Goal: Task Accomplishment & Management: Manage account settings

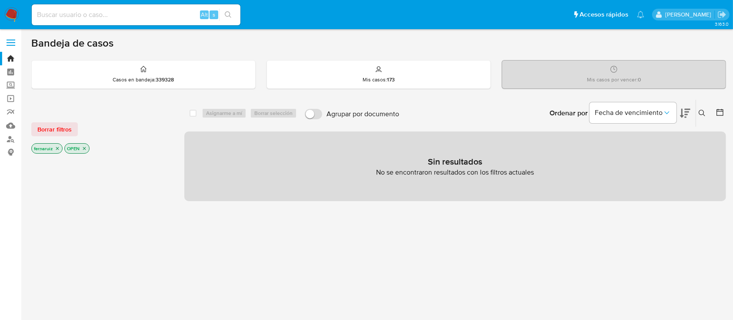
click at [9, 12] on img at bounding box center [11, 14] width 15 height 15
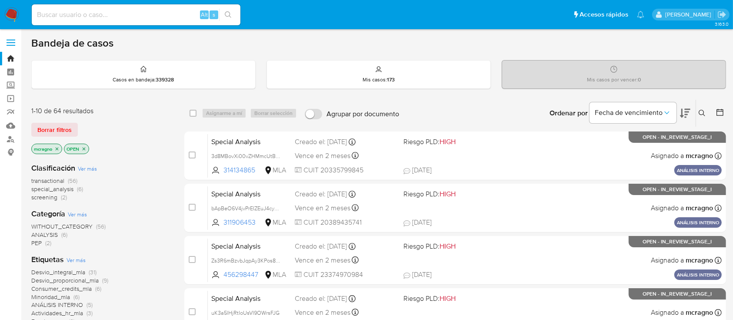
click at [85, 151] on p "OPEN" at bounding box center [76, 149] width 24 height 10
drag, startPoint x: 84, startPoint y: 147, endPoint x: 70, endPoint y: 149, distance: 14.5
click at [84, 147] on icon "close-filter" at bounding box center [83, 148] width 5 height 5
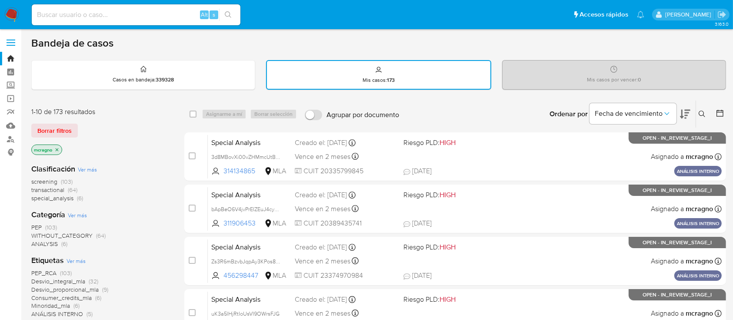
click at [58, 149] on icon "close-filter" at bounding box center [57, 149] width 3 height 3
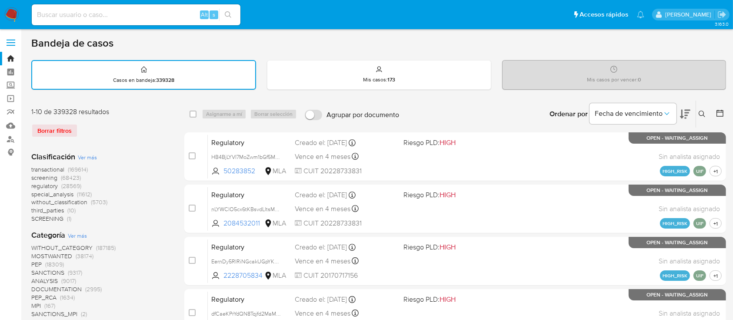
click at [704, 109] on button at bounding box center [704, 114] width 14 height 10
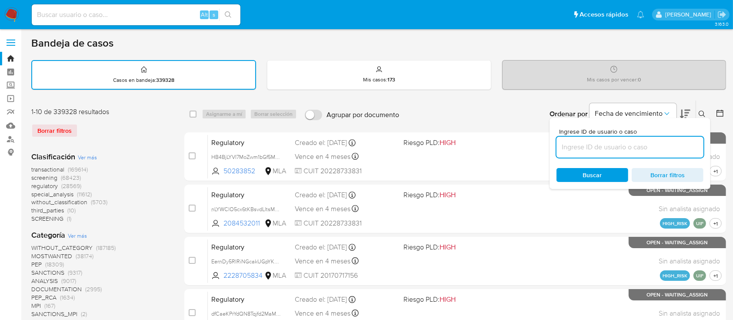
click at [676, 147] on input at bounding box center [630, 146] width 147 height 11
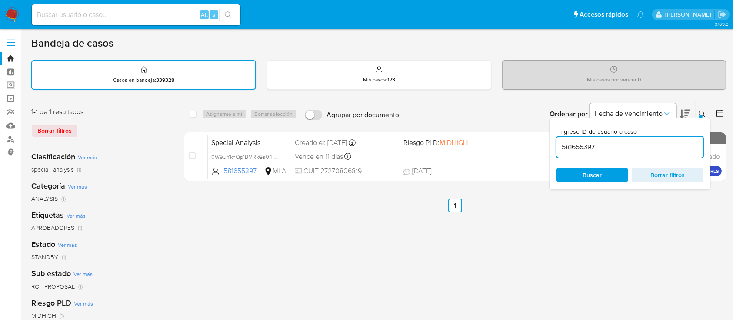
click at [702, 118] on div "Ingrese ID de usuario o caso 581655397 Buscar Borrar filtros" at bounding box center [630, 153] width 161 height 71
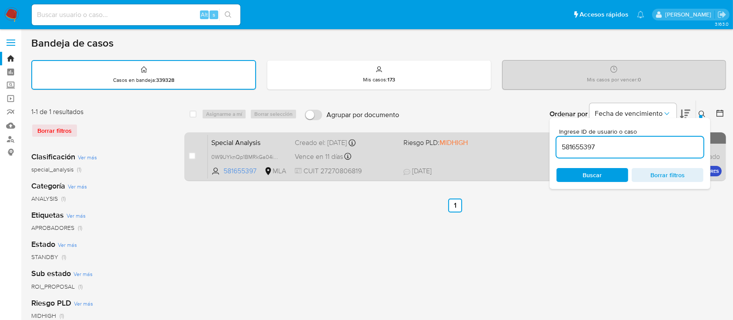
click at [505, 151] on div "Special Analysis 0W9UYknQp1BMRkGa04iueAO7 581655397 MLA Riesgo PLD: MIDHIGH Cre…" at bounding box center [465, 156] width 514 height 44
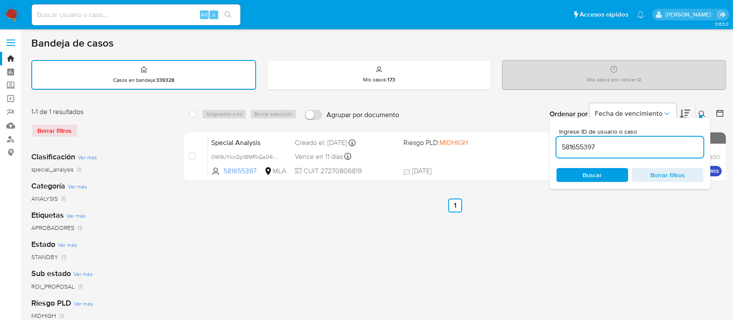
click at [657, 137] on div "581655397" at bounding box center [630, 147] width 147 height 21
click at [656, 147] on input "581655397" at bounding box center [630, 146] width 147 height 11
paste input "1144944835"
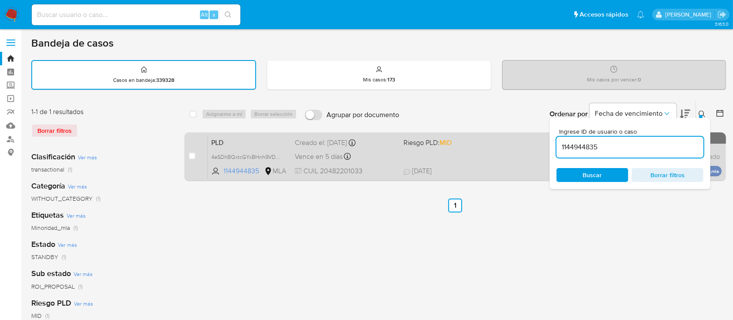
drag, startPoint x: 702, startPoint y: 112, endPoint x: 641, endPoint y: 142, distance: 67.9
click at [702, 112] on icon at bounding box center [702, 114] width 7 height 7
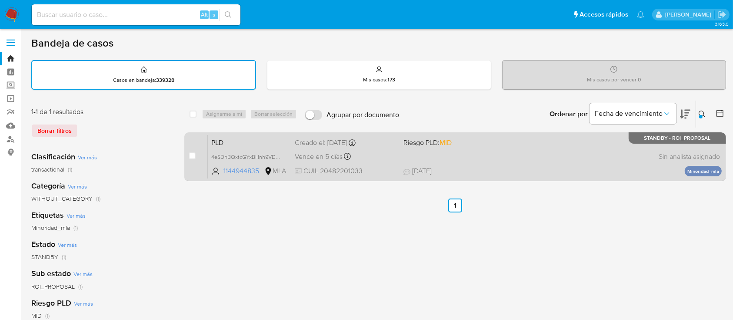
click at [596, 153] on div "PLD 4eSDhBQxtcGYxBHnh9VDv6BC 1144944835 MLA Riesgo PLD: MID Creado el: 12/08/20…" at bounding box center [465, 156] width 514 height 44
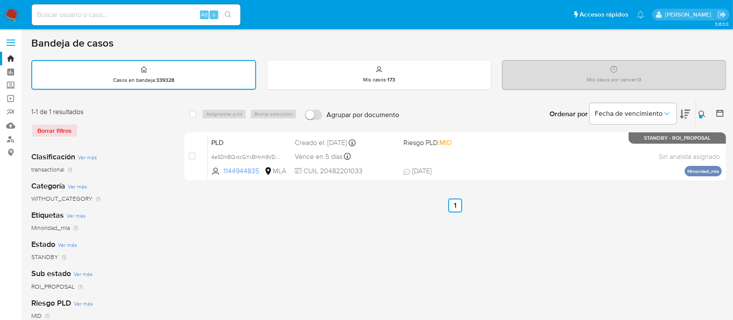
click at [702, 115] on div at bounding box center [701, 116] width 3 height 3
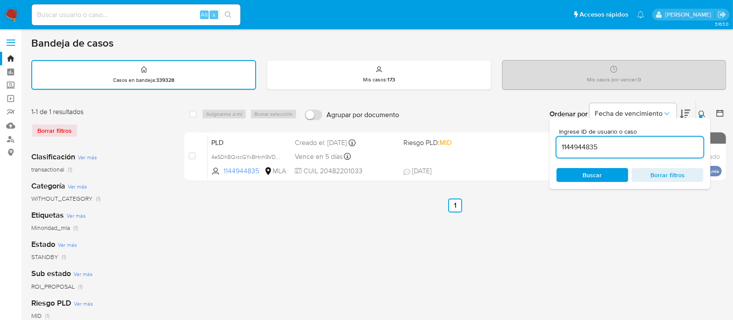
click at [676, 149] on input "1144944835" at bounding box center [630, 146] width 147 height 11
type input "26000938"
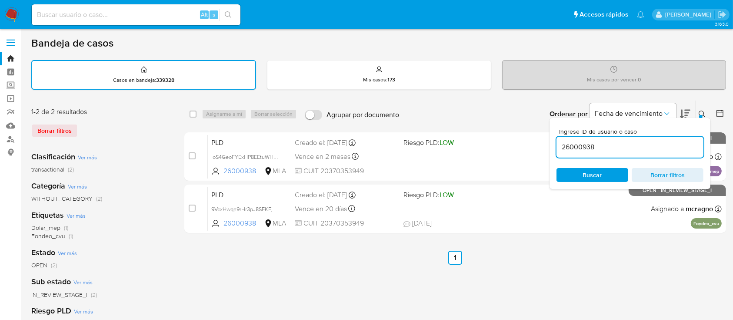
click at [703, 113] on icon at bounding box center [702, 114] width 7 height 7
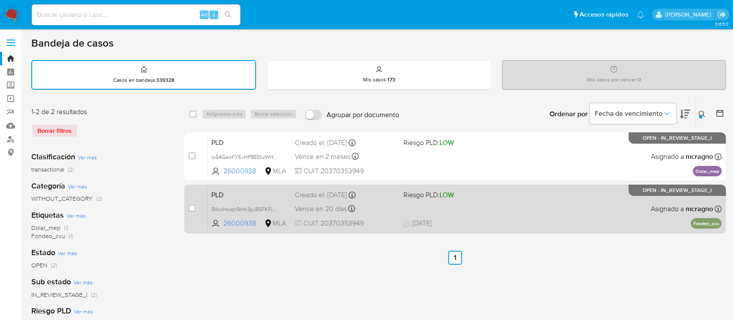
click at [573, 207] on div "PLD 9VcxHwqn9rHr3pJ8SFKFjWPU 26000938 MLA Riesgo PLD: LOW Creado el: 12/08/2025…" at bounding box center [465, 209] width 514 height 44
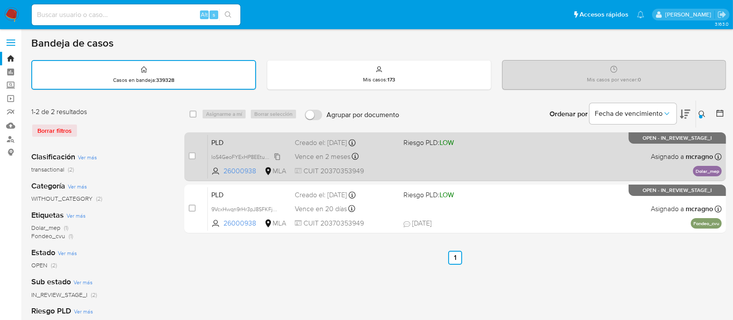
click at [278, 155] on span "IoS4GeoFYExHP8EEtuWHUZ0A" at bounding box center [249, 156] width 76 height 10
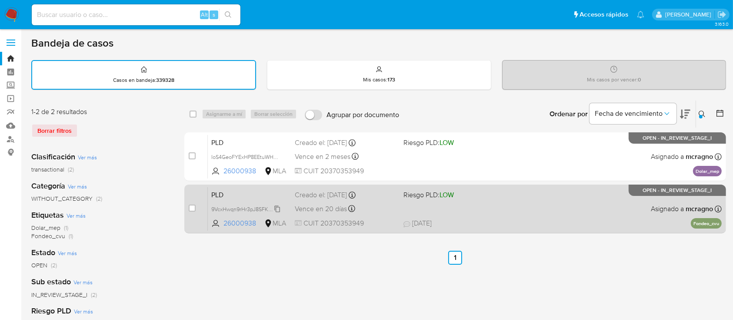
click at [277, 209] on span "9VcxHwqn9rHr3pJ8SFKFjWPU" at bounding box center [247, 209] width 73 height 10
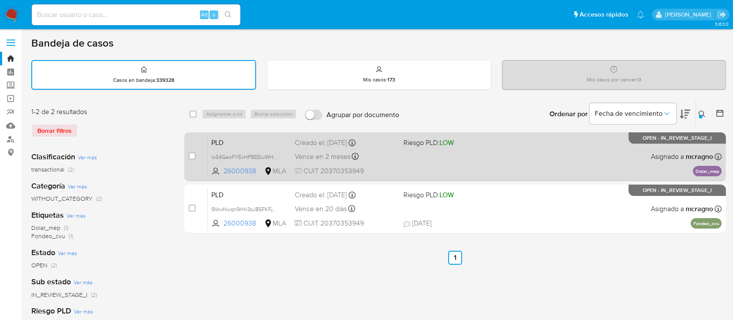
click at [562, 154] on div "PLD IoS4GeoFYExHP8EEtuWHUZ0A 26000938 MLA Riesgo PLD: LOW Creado el: 12/09/2025…" at bounding box center [465, 156] width 514 height 44
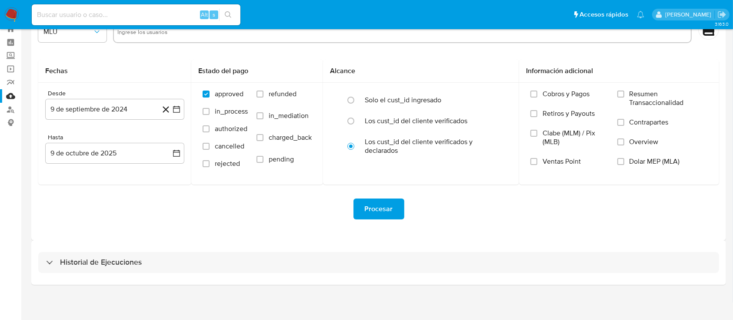
scroll to position [31, 0]
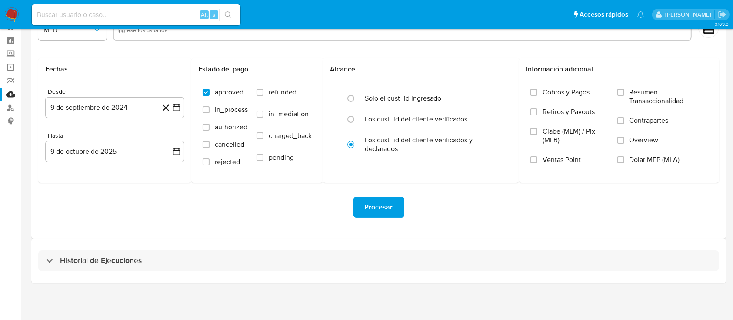
click at [94, 273] on div "Historial de Ejecuciones" at bounding box center [378, 260] width 695 height 44
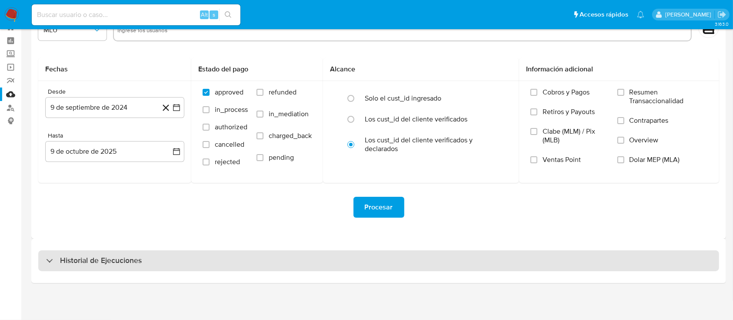
click at [97, 257] on h3 "Historial de Ejecuciones" at bounding box center [101, 260] width 82 height 10
select select "10"
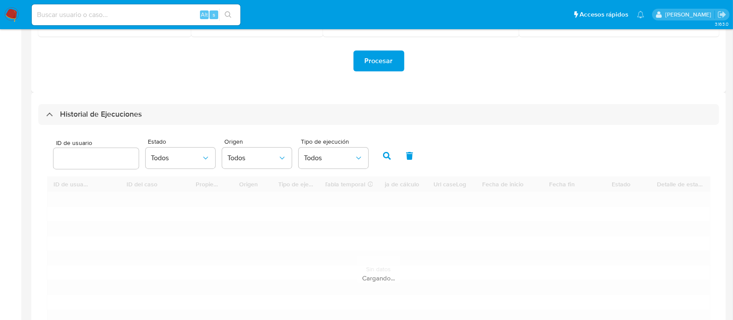
scroll to position [263, 0]
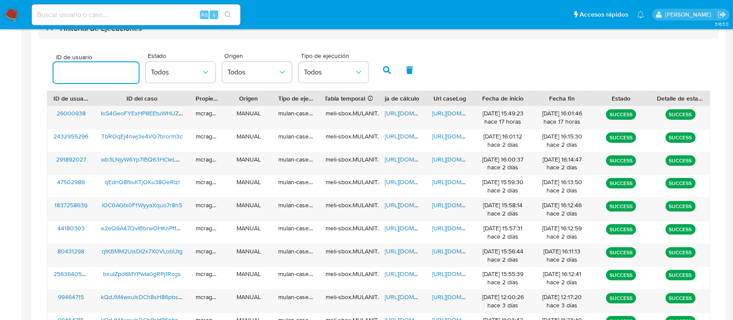
click at [82, 75] on input "number" at bounding box center [96, 72] width 85 height 11
type input "2639022007"
click at [393, 66] on button "button" at bounding box center [387, 70] width 23 height 21
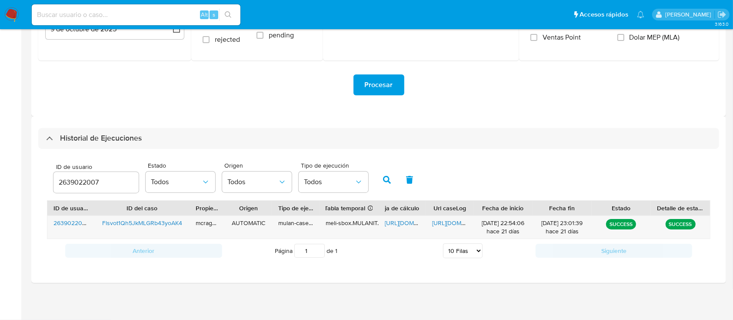
scroll to position [153, 0]
click at [404, 225] on span "https://docs.google.com/spreadsheets/d/1vSOSr1d5GRRx17j0gJzXOkB0bt0EuCZJYgehaTk…" at bounding box center [415, 223] width 60 height 9
click at [446, 221] on span "https://docs.google.com/document/d/15jykDKir40ngbaEieaUquvr0FZu24TOQtrzRimiavp0…" at bounding box center [462, 223] width 60 height 9
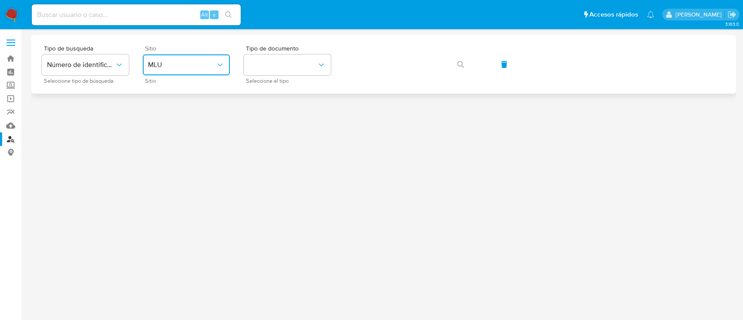
drag, startPoint x: 210, startPoint y: 70, endPoint x: 211, endPoint y: 75, distance: 5.4
click at [211, 72] on button "MLU" at bounding box center [186, 64] width 87 height 21
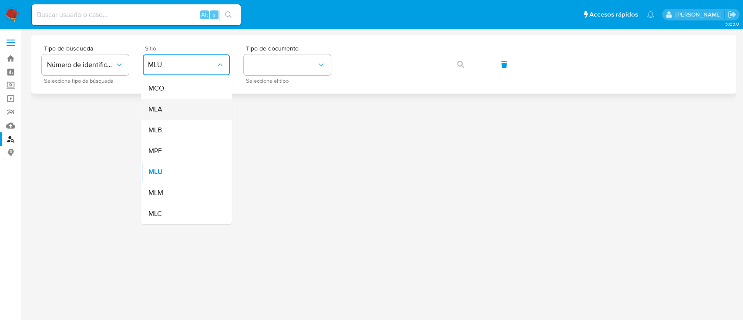
click at [188, 106] on div "MLA" at bounding box center [183, 109] width 71 height 21
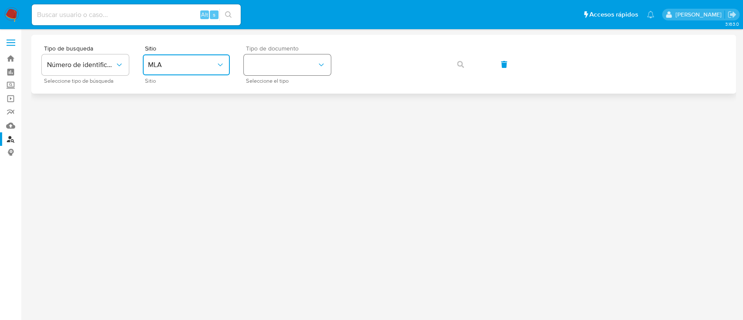
click at [271, 71] on button "identificationType" at bounding box center [287, 64] width 87 height 21
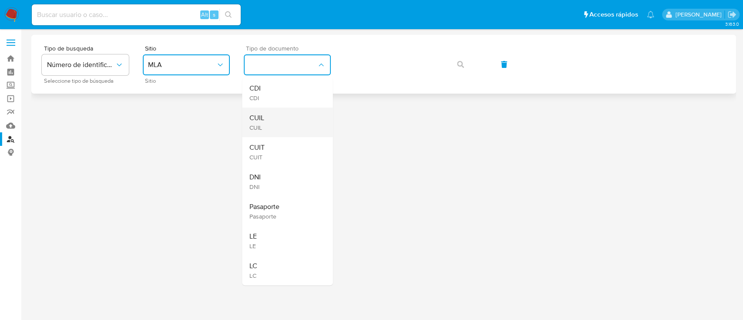
click at [268, 120] on div "CUIL CUIL" at bounding box center [284, 122] width 71 height 30
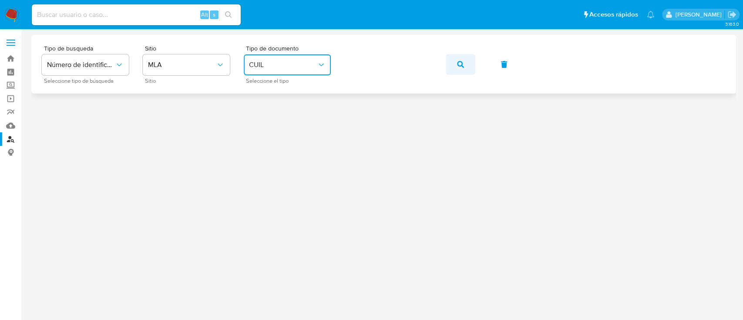
click at [464, 60] on button "button" at bounding box center [460, 64] width 30 height 21
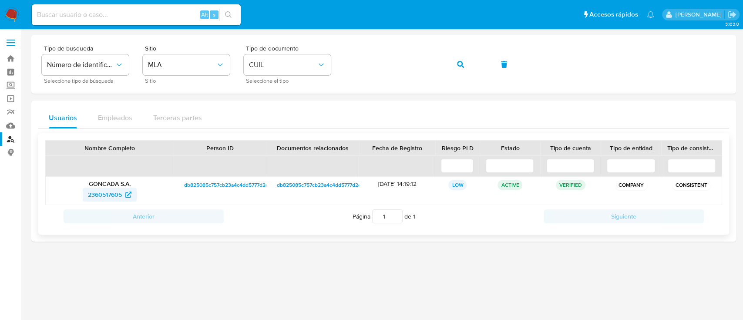
click at [88, 189] on span "2360517605" at bounding box center [105, 195] width 34 height 14
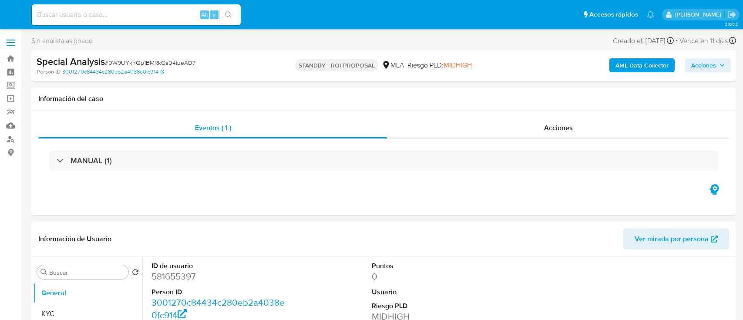
select select "10"
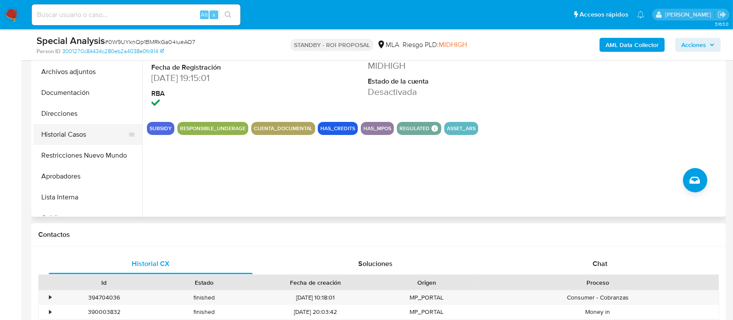
scroll to position [174, 0]
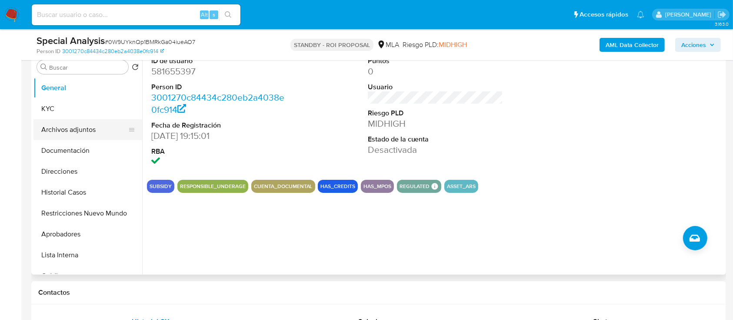
click at [76, 134] on button "Archivos adjuntos" at bounding box center [84, 129] width 102 height 21
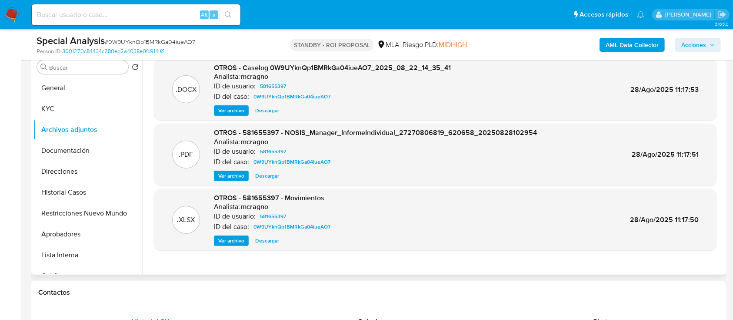
click at [260, 113] on span "Descargar" at bounding box center [267, 110] width 24 height 9
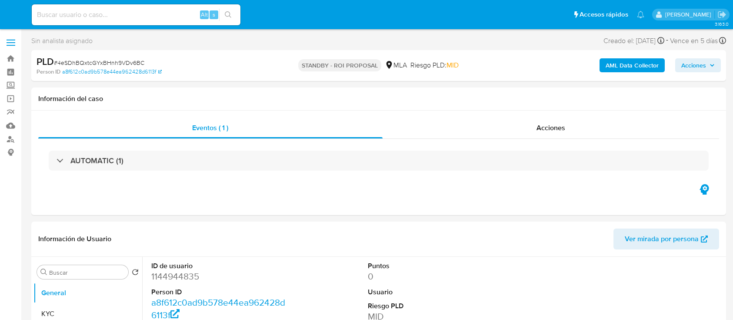
select select "10"
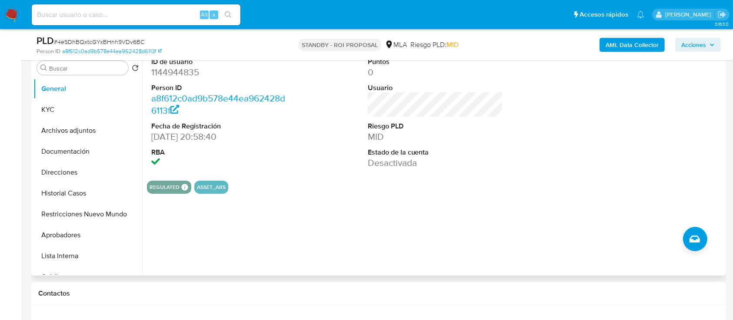
scroll to position [174, 0]
click at [80, 137] on button "Archivos adjuntos" at bounding box center [84, 129] width 102 height 21
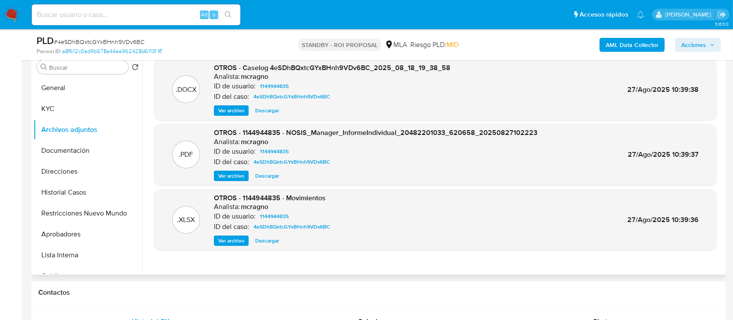
click at [270, 112] on span "Descargar" at bounding box center [267, 110] width 24 height 9
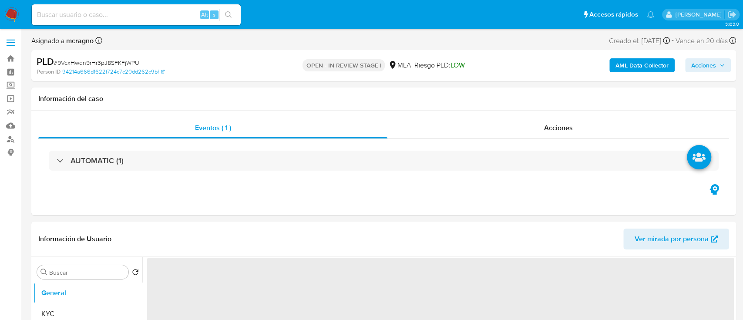
select select "10"
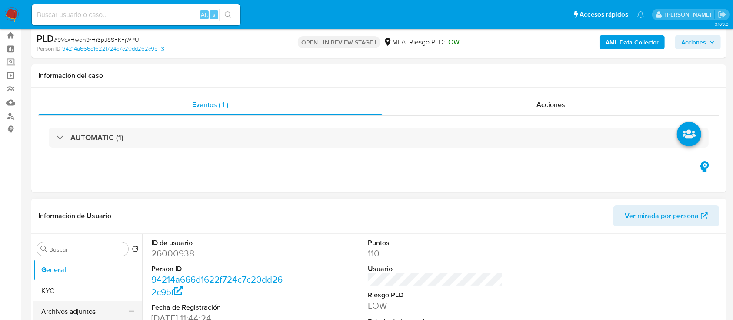
scroll to position [58, 0]
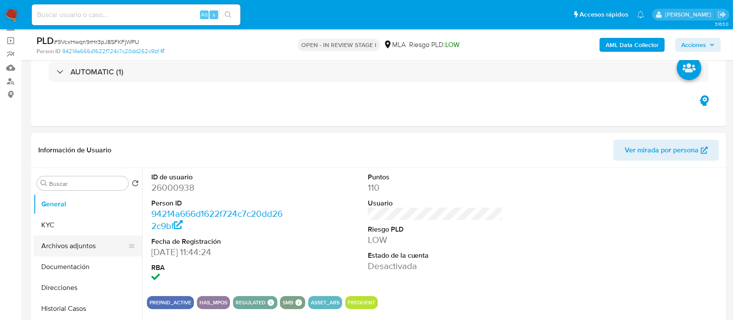
click at [80, 249] on button "Archivos adjuntos" at bounding box center [84, 245] width 102 height 21
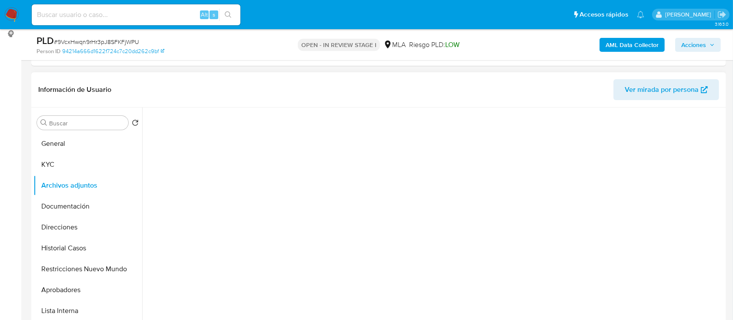
scroll to position [174, 0]
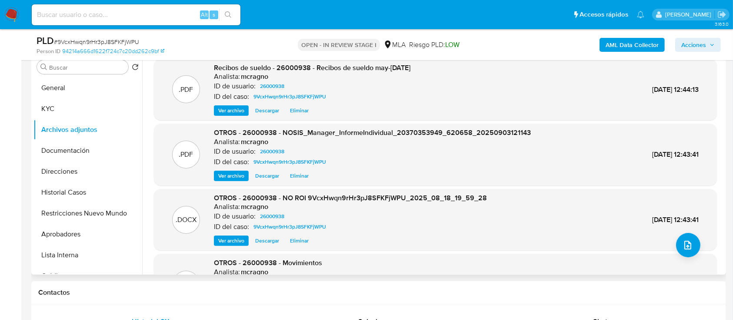
click at [297, 245] on span "Eliminar" at bounding box center [299, 240] width 19 height 9
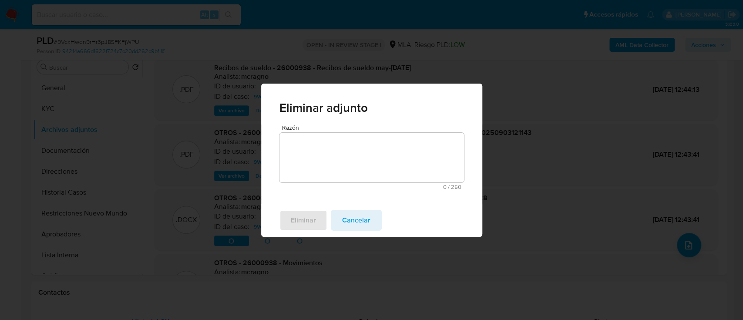
click at [365, 159] on textarea "Razón" at bounding box center [371, 158] width 184 height 50
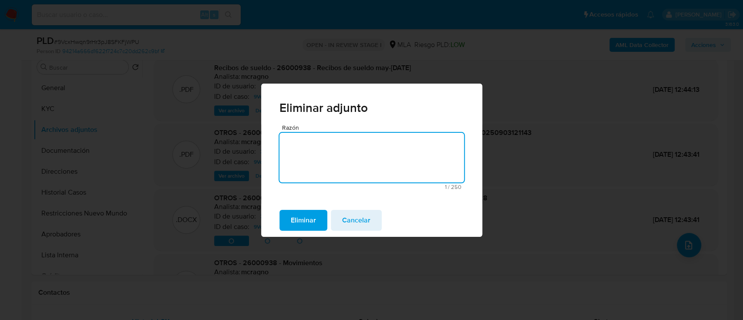
click at [299, 223] on span "Eliminar" at bounding box center [303, 220] width 25 height 19
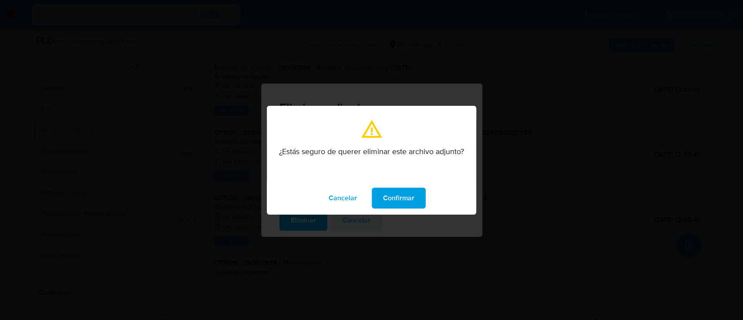
click at [420, 193] on button "Confirmar" at bounding box center [399, 198] width 54 height 21
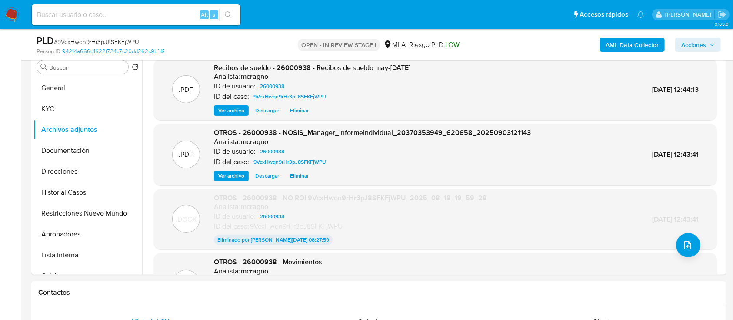
click at [700, 40] on span "Acciones" at bounding box center [694, 45] width 25 height 14
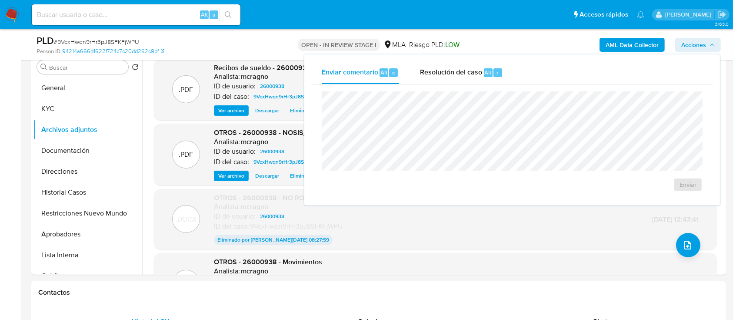
click at [700, 40] on span "Acciones" at bounding box center [694, 45] width 25 height 14
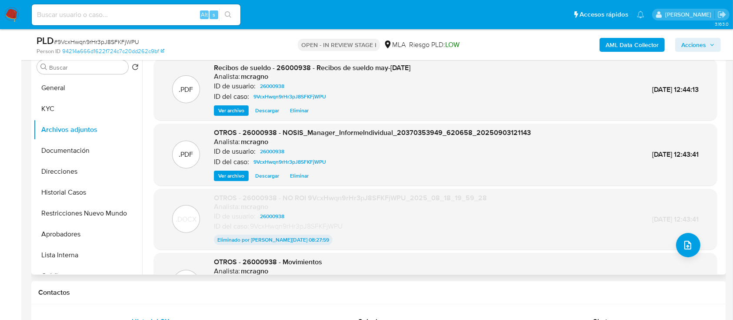
scroll to position [0, 0]
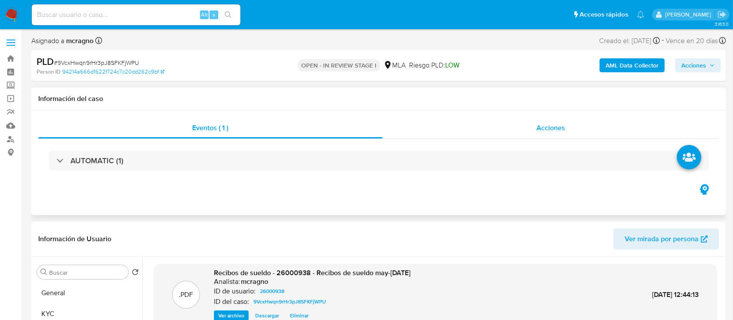
click at [529, 127] on div "Acciones" at bounding box center [551, 127] width 337 height 21
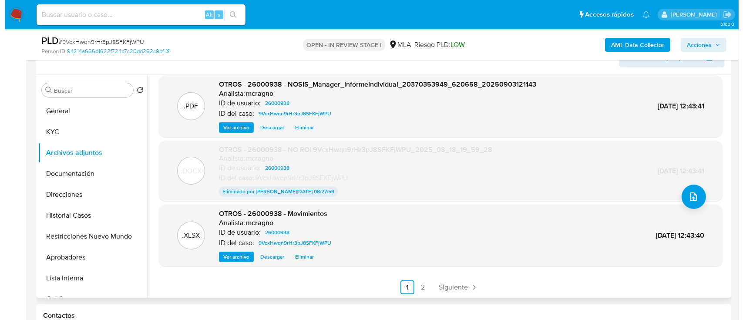
scroll to position [72, 0]
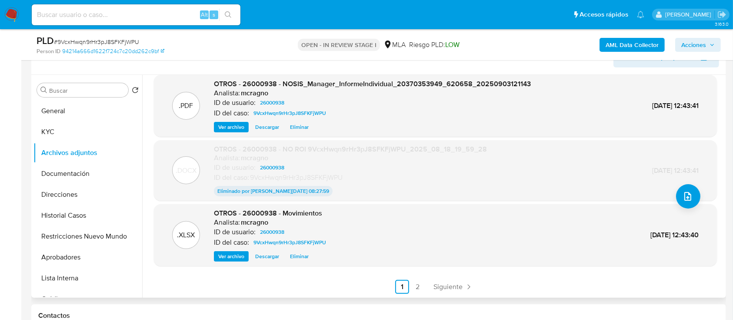
click at [302, 252] on span "Eliminar" at bounding box center [299, 256] width 19 height 9
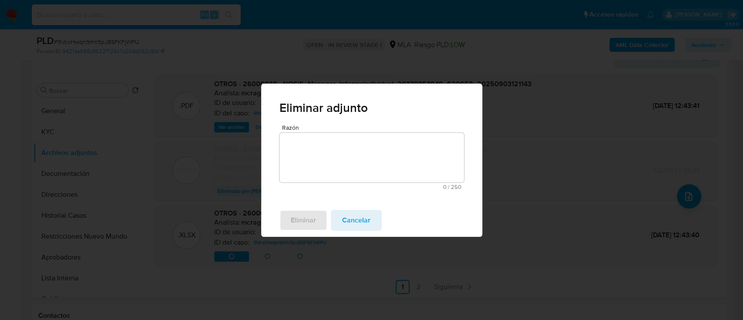
click at [335, 152] on textarea "Razón" at bounding box center [371, 158] width 184 height 50
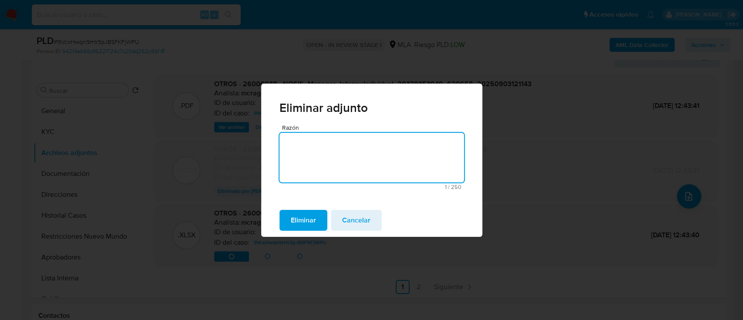
click at [297, 220] on span "Eliminar" at bounding box center [303, 220] width 25 height 19
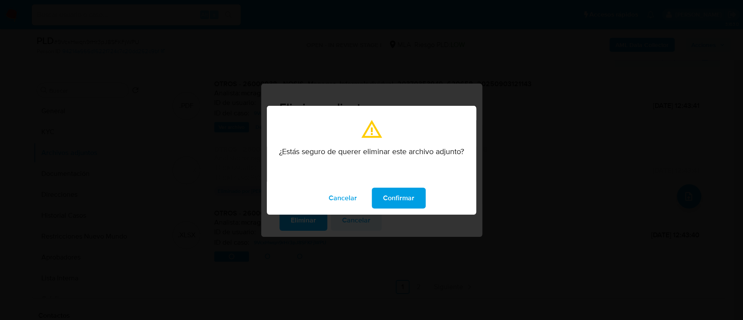
drag, startPoint x: 386, startPoint y: 193, endPoint x: 546, endPoint y: 197, distance: 160.1
click at [387, 193] on span "Confirmar" at bounding box center [398, 197] width 31 height 19
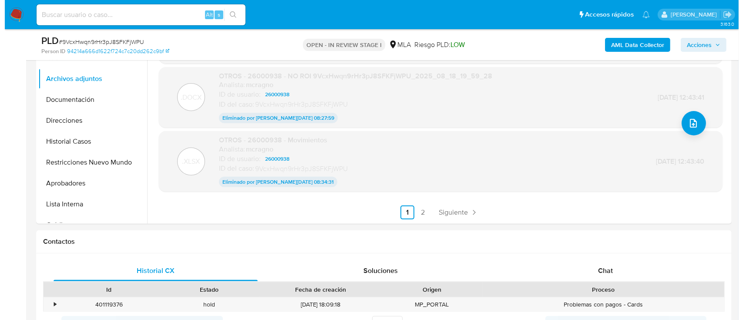
scroll to position [118, 0]
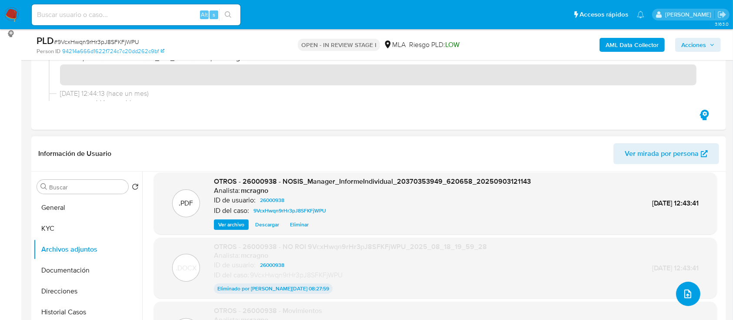
click at [683, 291] on icon "upload-file" at bounding box center [688, 293] width 10 height 10
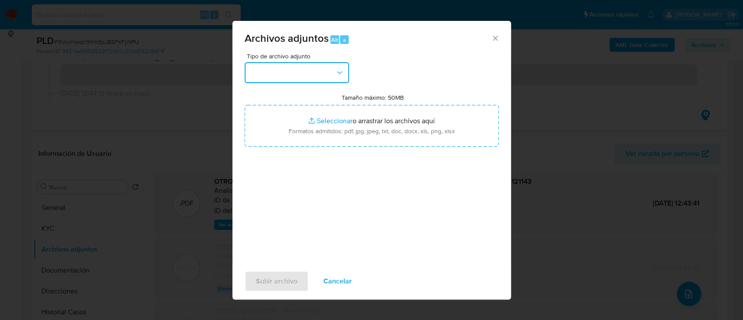
click at [318, 78] on button "button" at bounding box center [296, 72] width 104 height 21
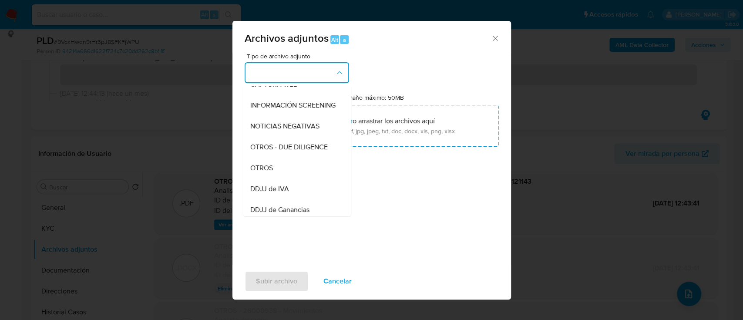
scroll to position [129, 0]
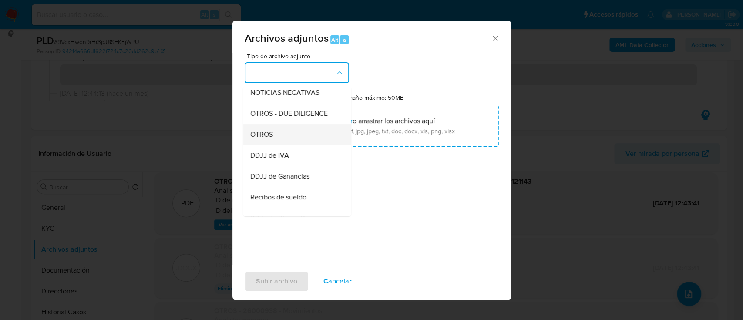
click at [285, 136] on div "OTROS" at bounding box center [294, 134] width 89 height 21
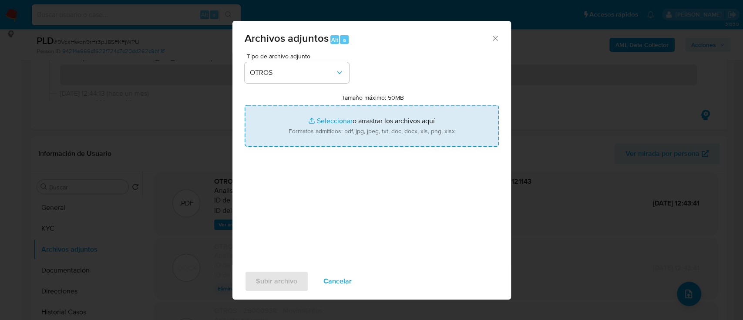
drag, startPoint x: 352, startPoint y: 120, endPoint x: 342, endPoint y: 131, distance: 14.8
click at [352, 120] on input "Tamaño máximo: 50MB Seleccionar archivos" at bounding box center [371, 126] width 254 height 42
type input "C:\fakepath\26000938 - Movimientos IoS4GeoFYExHP8EEtuWHUZ0A.xlsx"
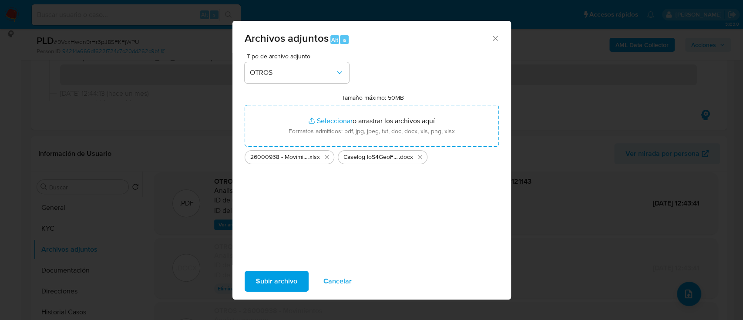
click at [266, 279] on span "Subir archivo" at bounding box center [276, 280] width 41 height 19
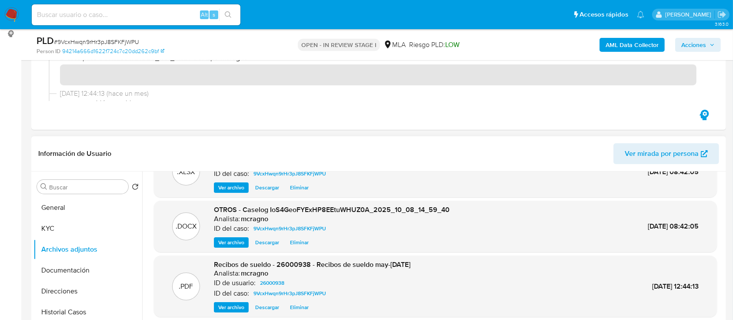
scroll to position [0, 0]
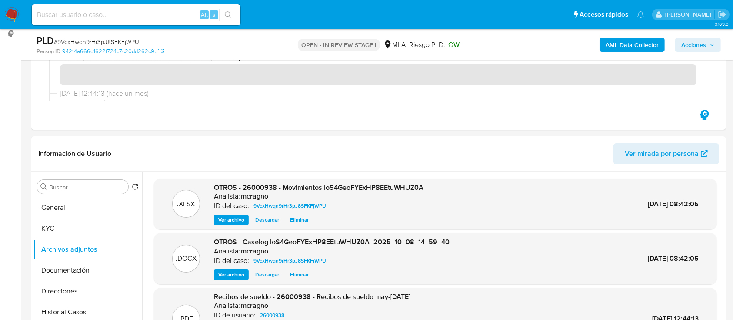
click at [688, 41] on span "Acciones" at bounding box center [694, 45] width 25 height 14
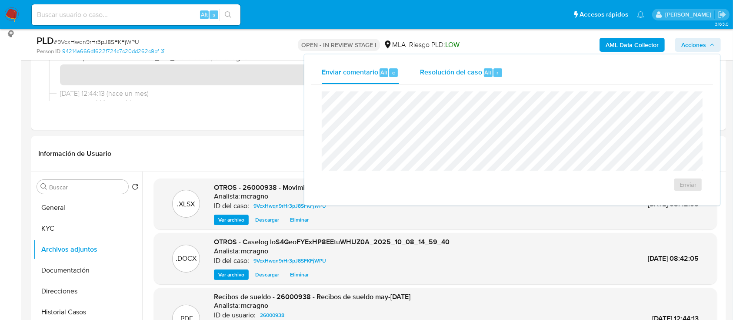
click at [435, 72] on span "Resolución del caso" at bounding box center [451, 72] width 62 height 10
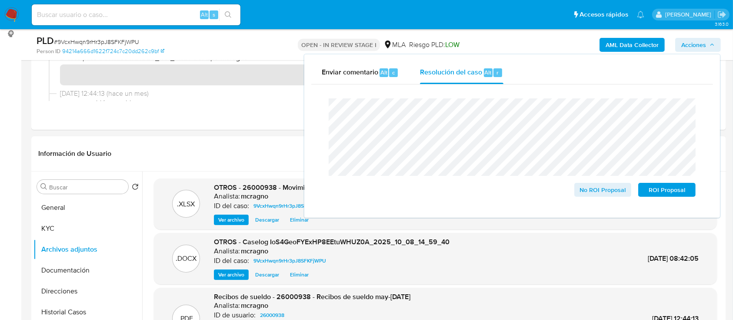
click at [318, 113] on div "Cierre de caso No ROI Proposal ROI Proposal" at bounding box center [512, 147] width 402 height 126
click at [684, 191] on span "ROI Proposal" at bounding box center [667, 190] width 45 height 12
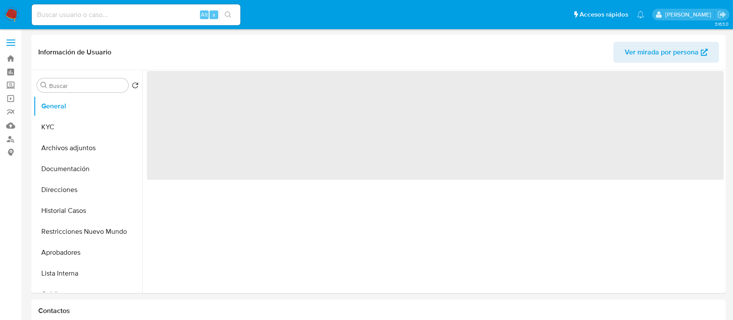
select select "10"
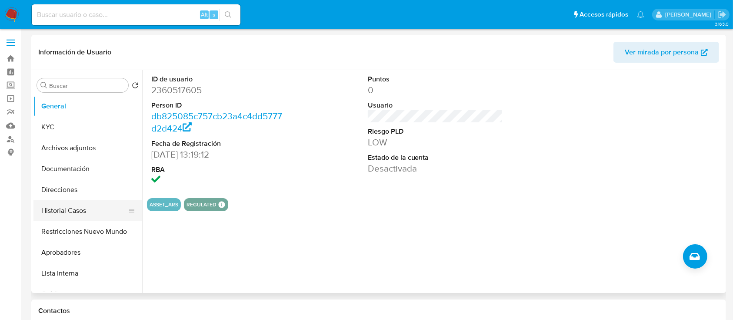
click at [96, 209] on button "Historial Casos" at bounding box center [84, 210] width 102 height 21
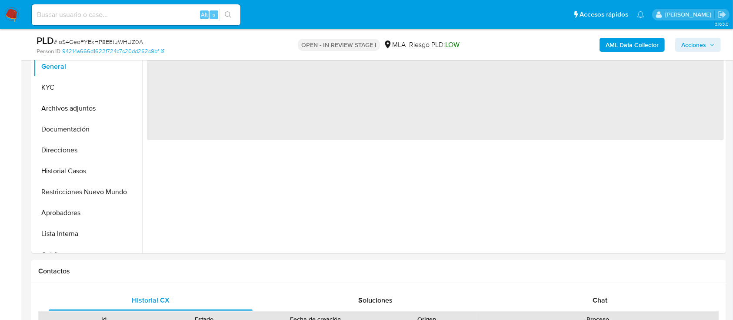
scroll to position [290, 0]
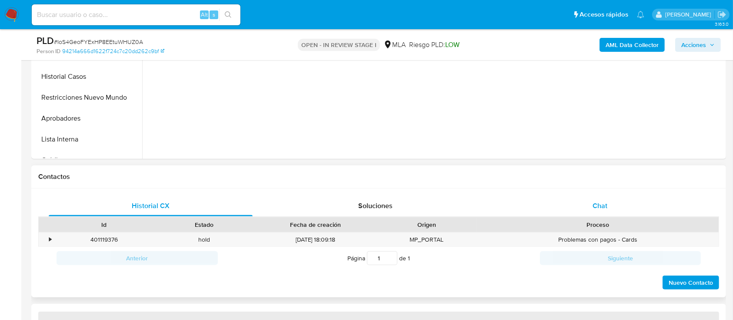
click at [644, 211] on div "Chat" at bounding box center [601, 205] width 204 height 21
select select "10"
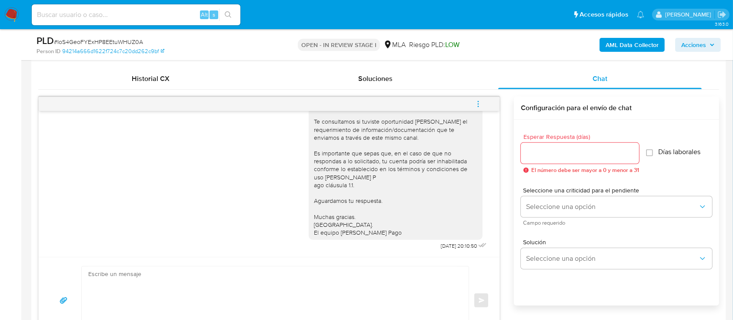
scroll to position [406, 0]
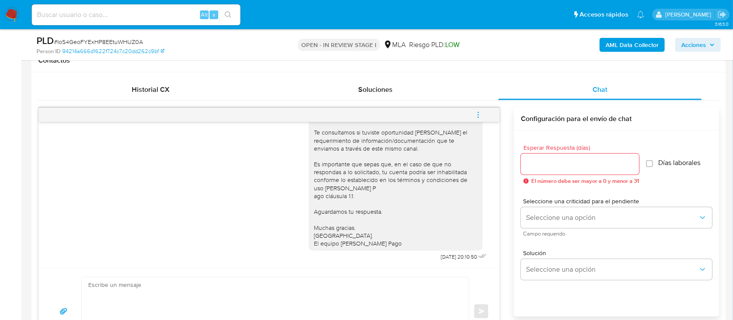
drag, startPoint x: 476, startPoint y: 113, endPoint x: 472, endPoint y: 113, distance: 4.4
click at [476, 113] on icon "menu-action" at bounding box center [479, 115] width 8 height 8
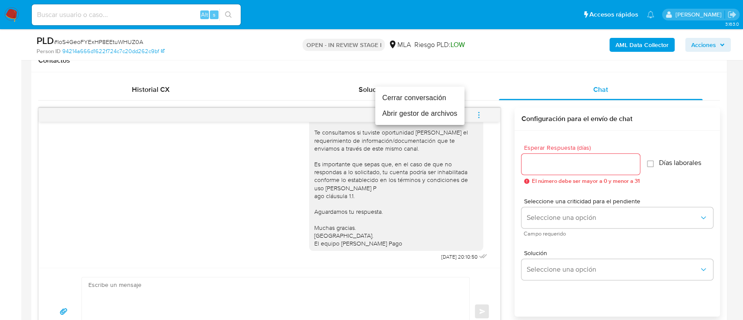
click at [428, 96] on li "Cerrar conversación" at bounding box center [419, 98] width 89 height 16
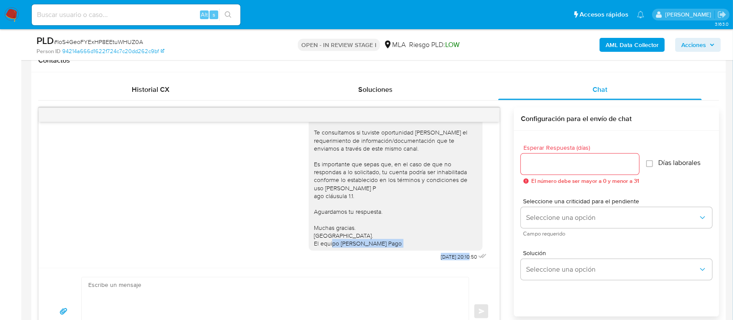
drag, startPoint x: 423, startPoint y: 256, endPoint x: 452, endPoint y: 260, distance: 28.5
click at [452, 260] on div "Hola, Esperamos que te encuentres muy bien. Te consultamos si tuviste oportunid…" at bounding box center [399, 175] width 180 height 176
drag, startPoint x: 450, startPoint y: 256, endPoint x: 439, endPoint y: 258, distance: 10.6
click at [449, 255] on span "22/09/2025 20:10:50" at bounding box center [459, 256] width 36 height 7
click at [441, 256] on span "22/09/2025 20:10:50" at bounding box center [459, 256] width 36 height 7
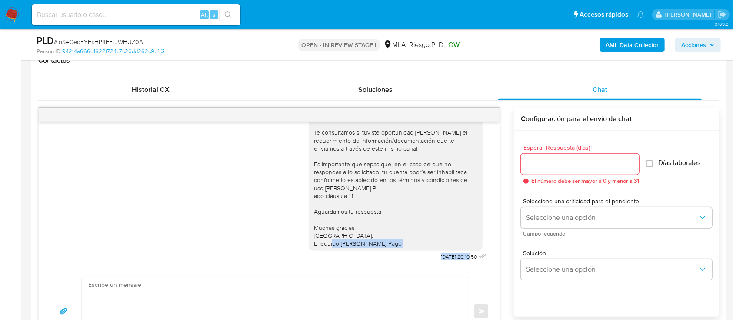
click at [441, 255] on span "22/09/2025 20:10:50" at bounding box center [459, 256] width 36 height 7
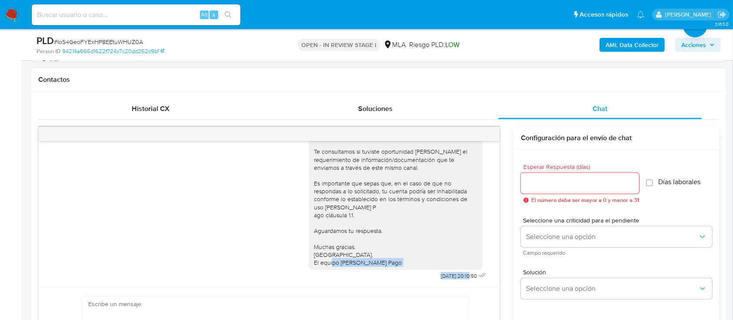
scroll to position [290, 0]
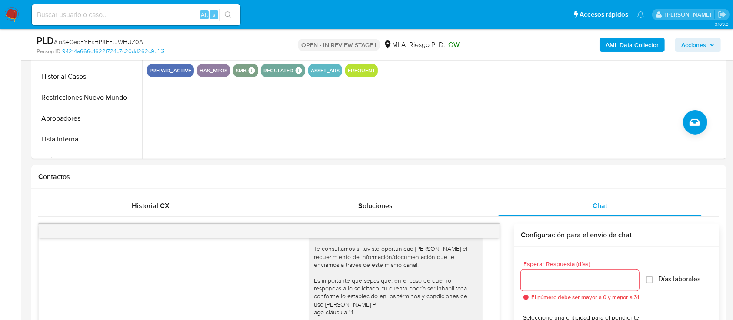
click at [716, 47] on button "Acciones" at bounding box center [699, 45] width 46 height 14
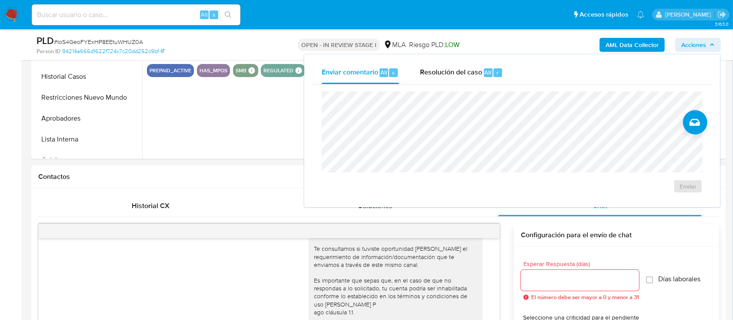
click at [479, 84] on div "Enviar comentario Alt c Resolución del caso Alt r Enviar" at bounding box center [512, 130] width 402 height 139
click at [477, 80] on div "Resolución del caso Alt r" at bounding box center [461, 72] width 83 height 23
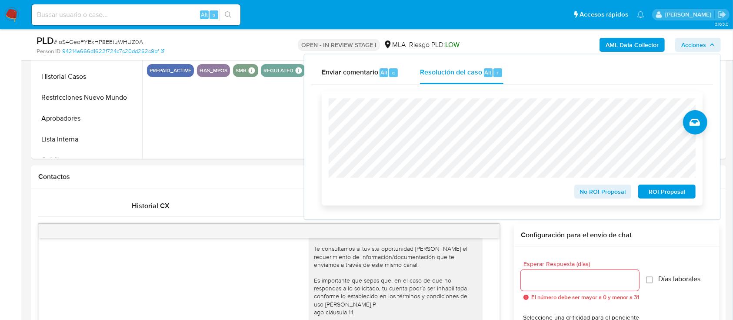
click at [662, 195] on span "ROI Proposal" at bounding box center [667, 191] width 45 height 12
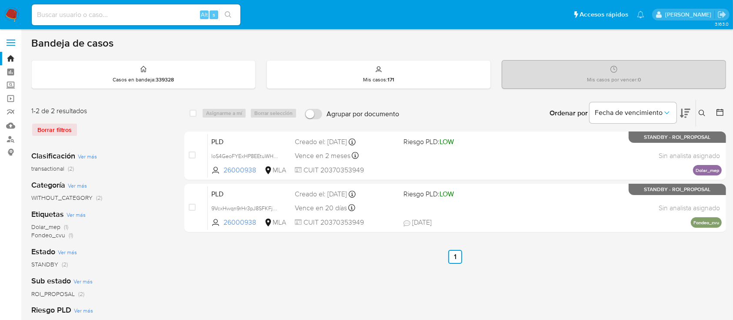
click at [703, 112] on icon at bounding box center [702, 113] width 7 height 7
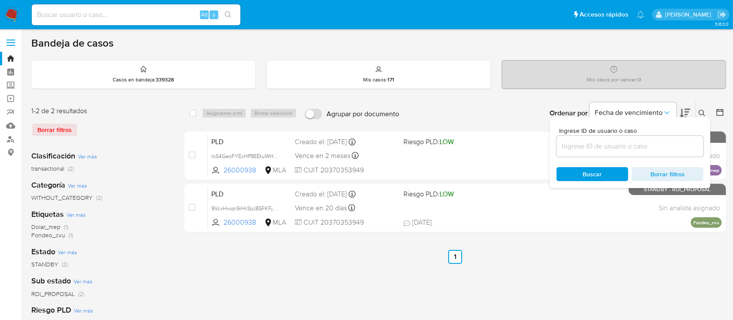
drag, startPoint x: 656, startPoint y: 144, endPoint x: 668, endPoint y: 146, distance: 11.8
click at [656, 144] on input at bounding box center [630, 146] width 147 height 11
type input "2639022007"
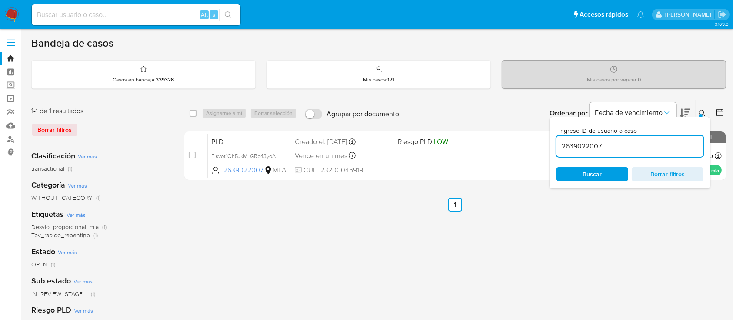
click at [703, 113] on icon at bounding box center [702, 113] width 7 height 7
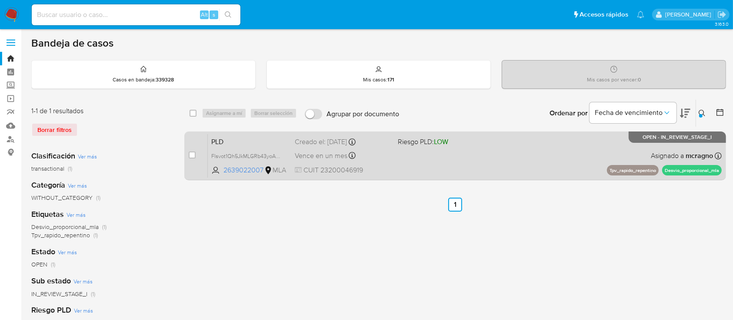
click at [543, 167] on div "PLD Flsvot1Qh5JkMLGRb43yoAK4 2639022007 MLA Riesgo PLD: LOW Creado el: [DATE] C…" at bounding box center [465, 156] width 514 height 44
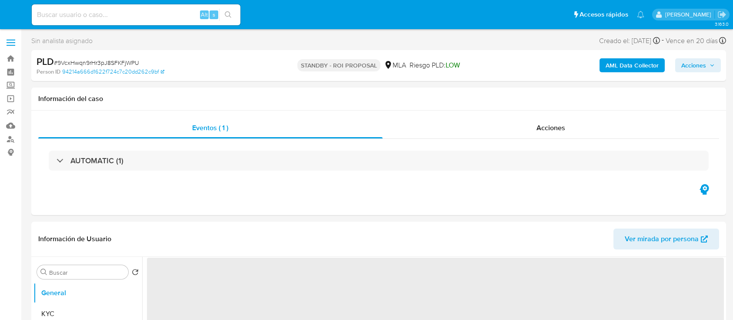
select select "10"
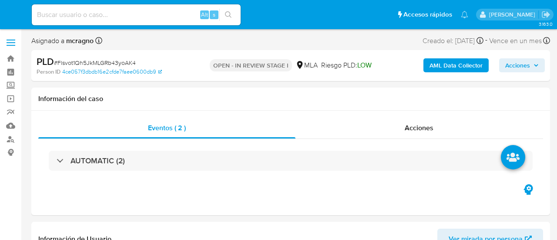
select select "10"
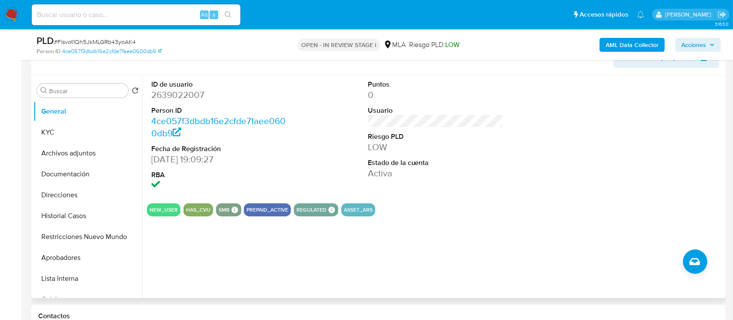
scroll to position [232, 0]
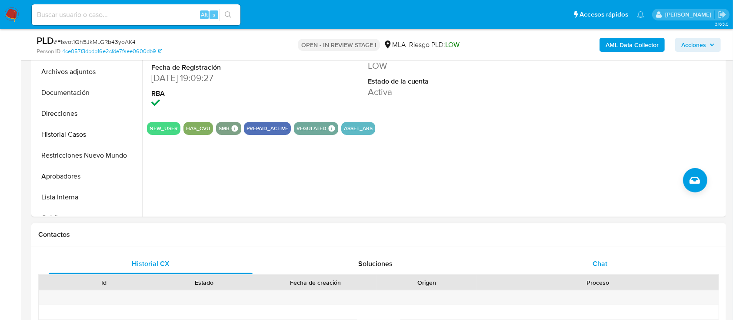
click at [556, 239] on div "Chat" at bounding box center [601, 263] width 204 height 21
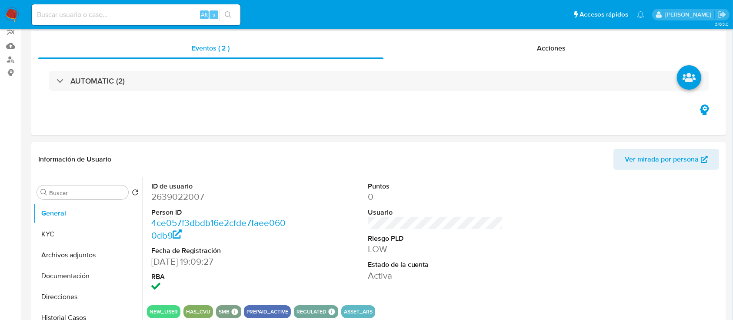
scroll to position [116, 0]
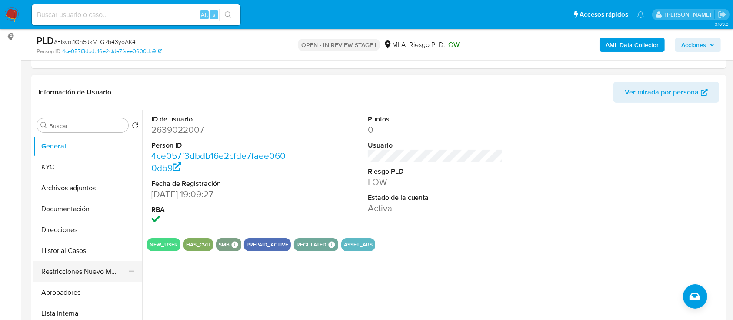
click at [93, 239] on button "Restricciones Nuevo Mundo" at bounding box center [84, 271] width 102 height 21
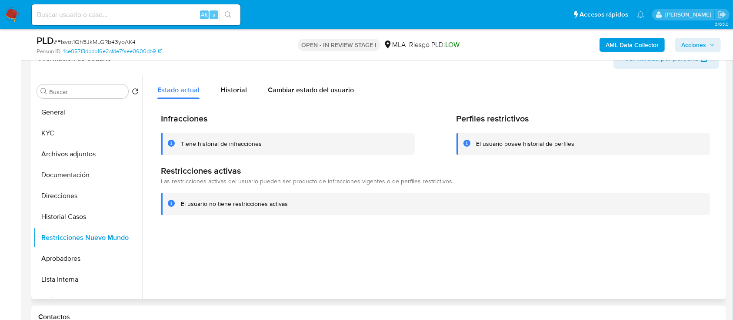
scroll to position [174, 0]
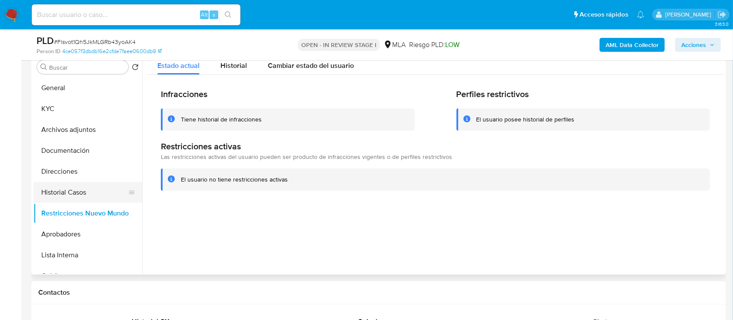
click at [82, 190] on button "Historial Casos" at bounding box center [84, 192] width 102 height 21
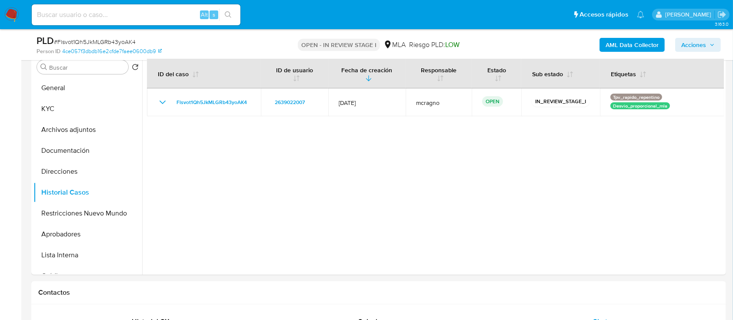
click at [556, 46] on b "AML Data Collector" at bounding box center [632, 45] width 53 height 14
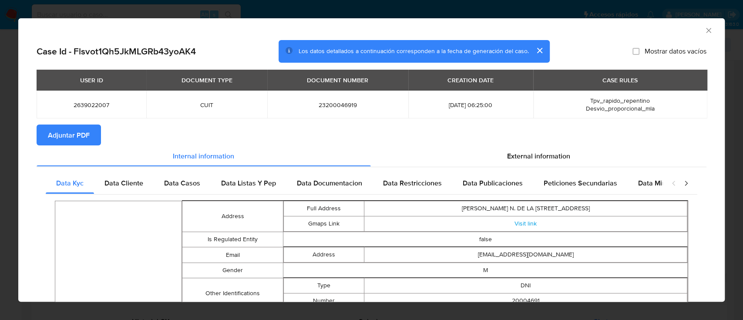
drag, startPoint x: 65, startPoint y: 141, endPoint x: 69, endPoint y: 141, distance: 4.4
click at [66, 141] on span "Adjuntar PDF" at bounding box center [69, 134] width 42 height 19
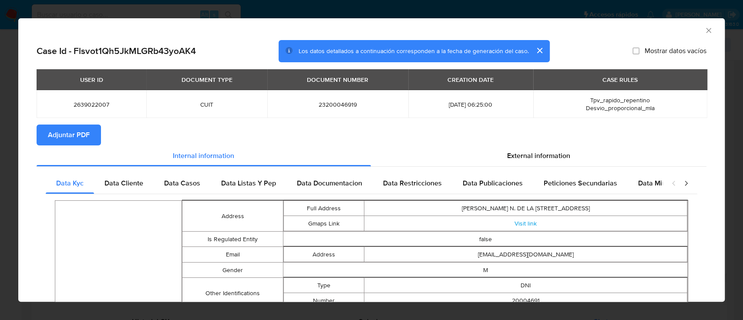
click at [556, 27] on icon "Cerrar ventana" at bounding box center [708, 30] width 9 height 9
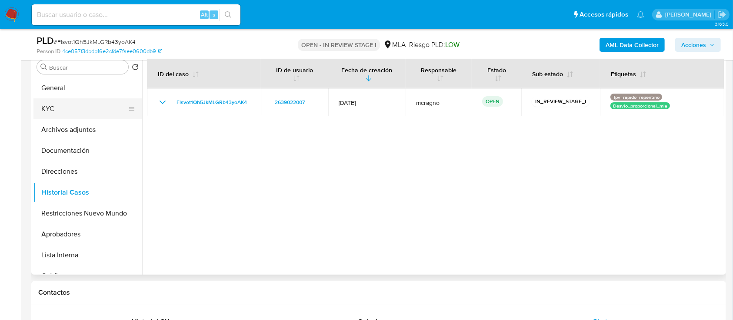
drag, startPoint x: 84, startPoint y: 120, endPoint x: 84, endPoint y: 110, distance: 10.4
click at [84, 120] on button "Archivos adjuntos" at bounding box center [87, 129] width 109 height 21
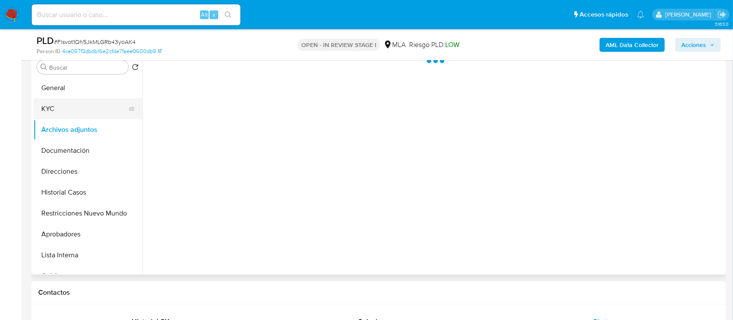
click at [84, 103] on button "KYC" at bounding box center [84, 108] width 102 height 21
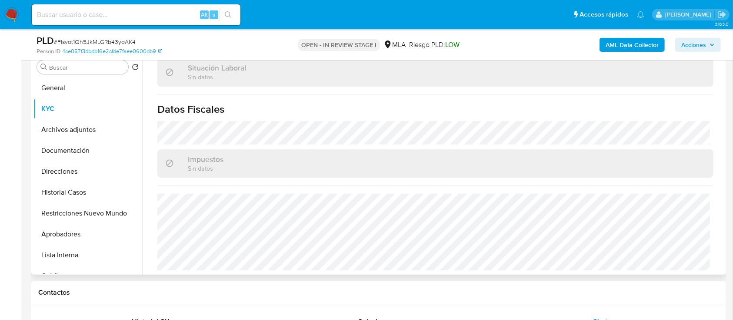
scroll to position [460, 0]
click at [67, 173] on button "Direcciones" at bounding box center [84, 171] width 102 height 21
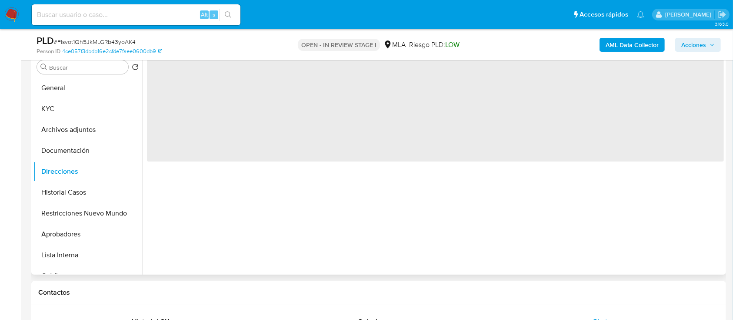
scroll to position [0, 0]
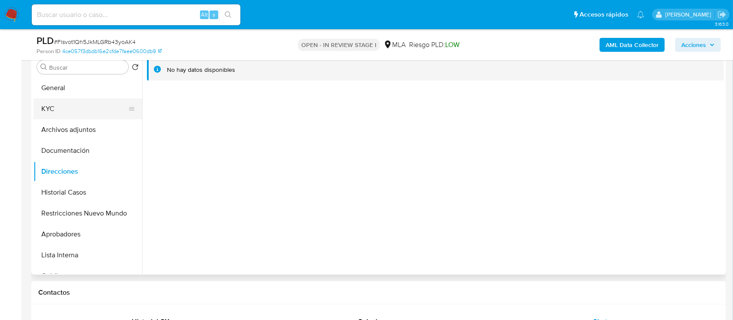
click at [61, 113] on button "KYC" at bounding box center [84, 108] width 102 height 21
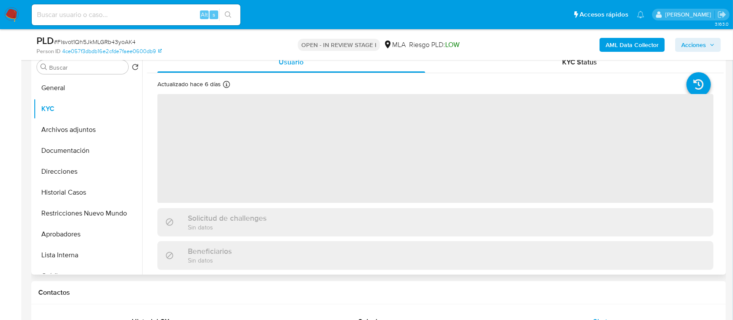
scroll to position [232, 0]
